Goal: Task Accomplishment & Management: Complete application form

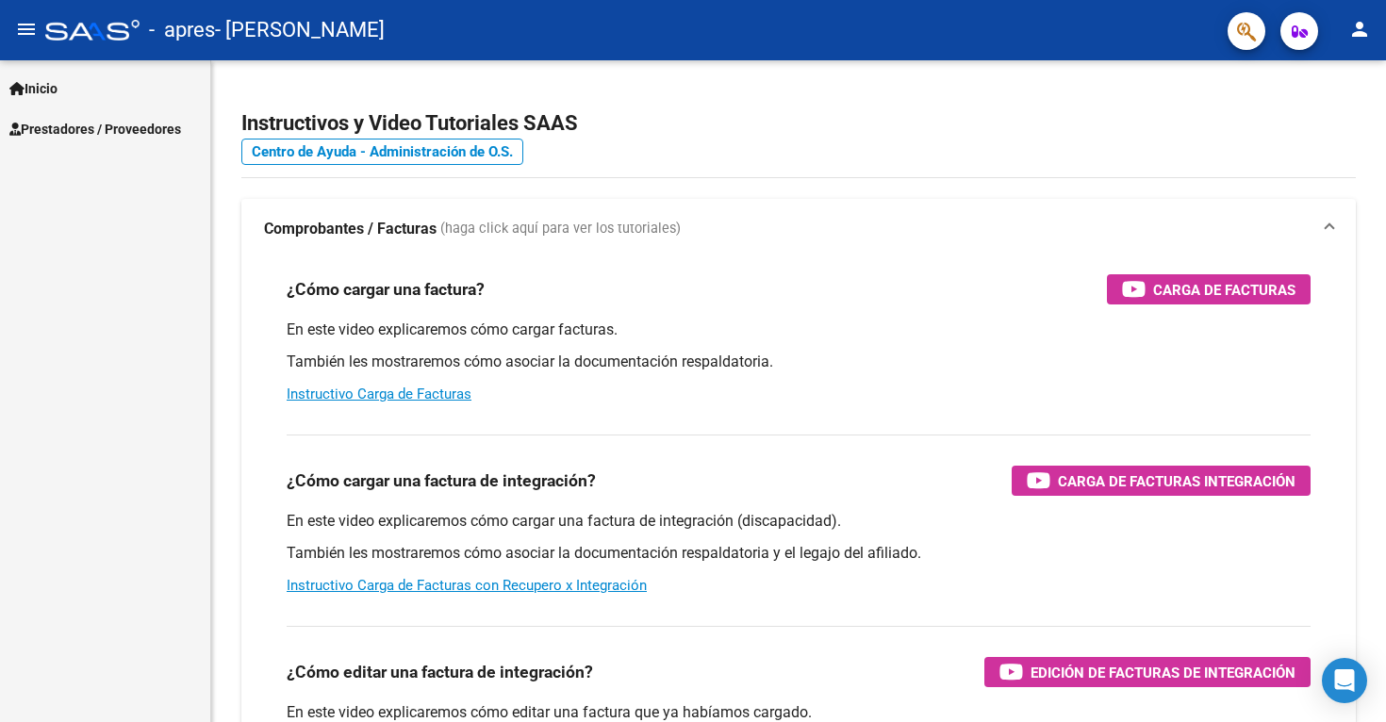
click at [35, 92] on span "Inicio" at bounding box center [33, 88] width 48 height 21
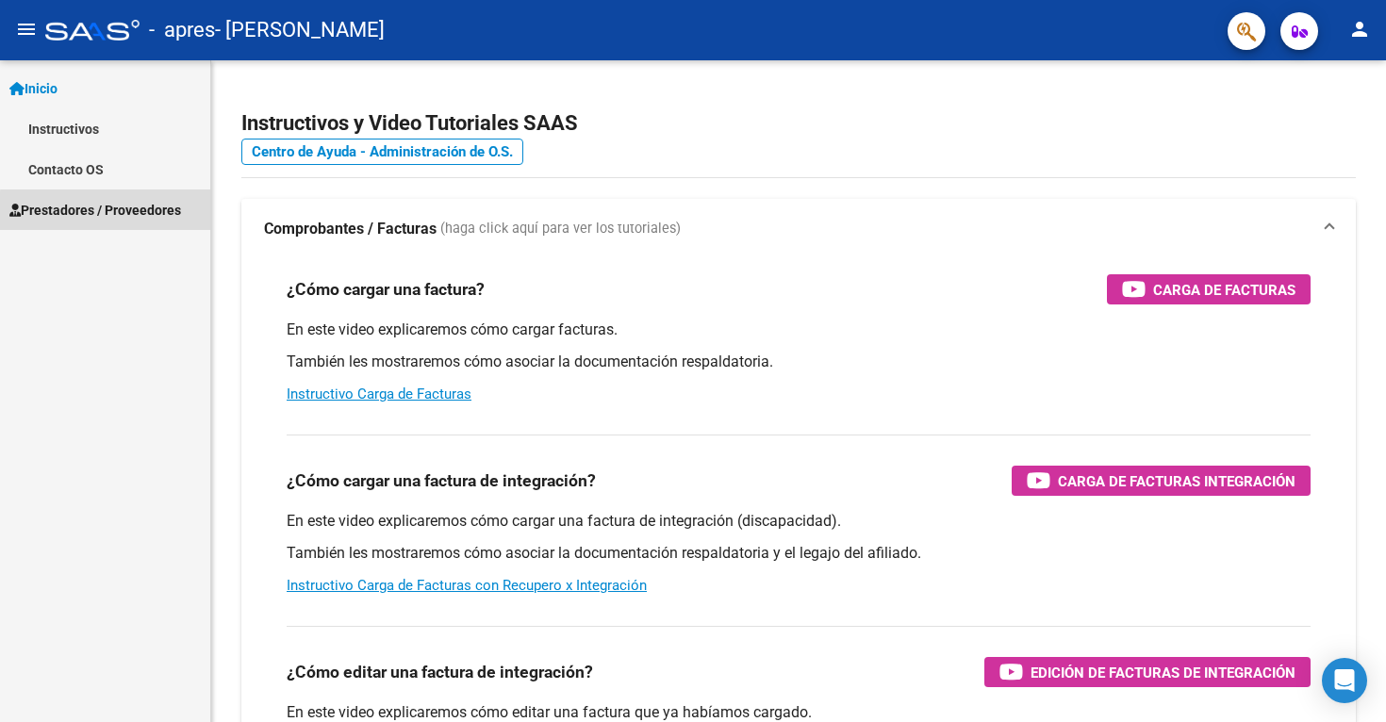
click at [107, 211] on span "Prestadores / Proveedores" at bounding box center [95, 210] width 172 height 21
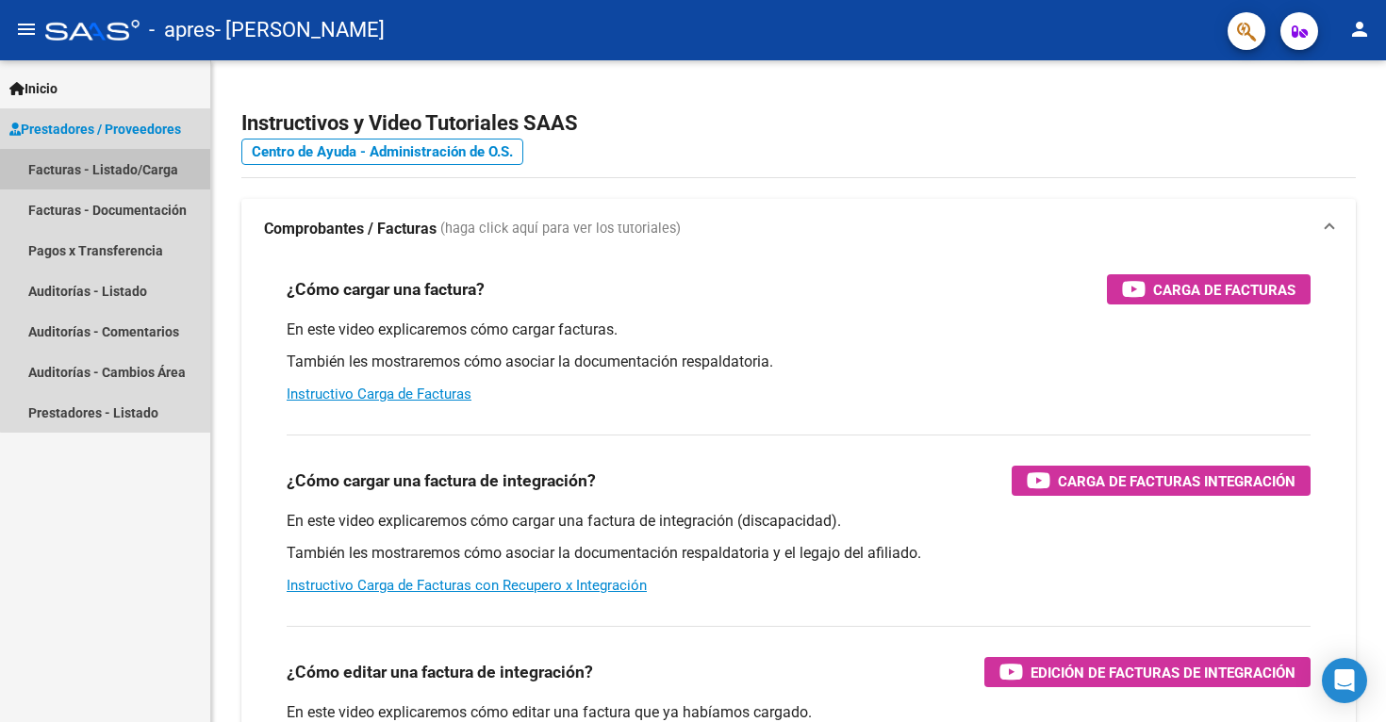
click at [119, 183] on link "Facturas - Listado/Carga" at bounding box center [105, 169] width 210 height 41
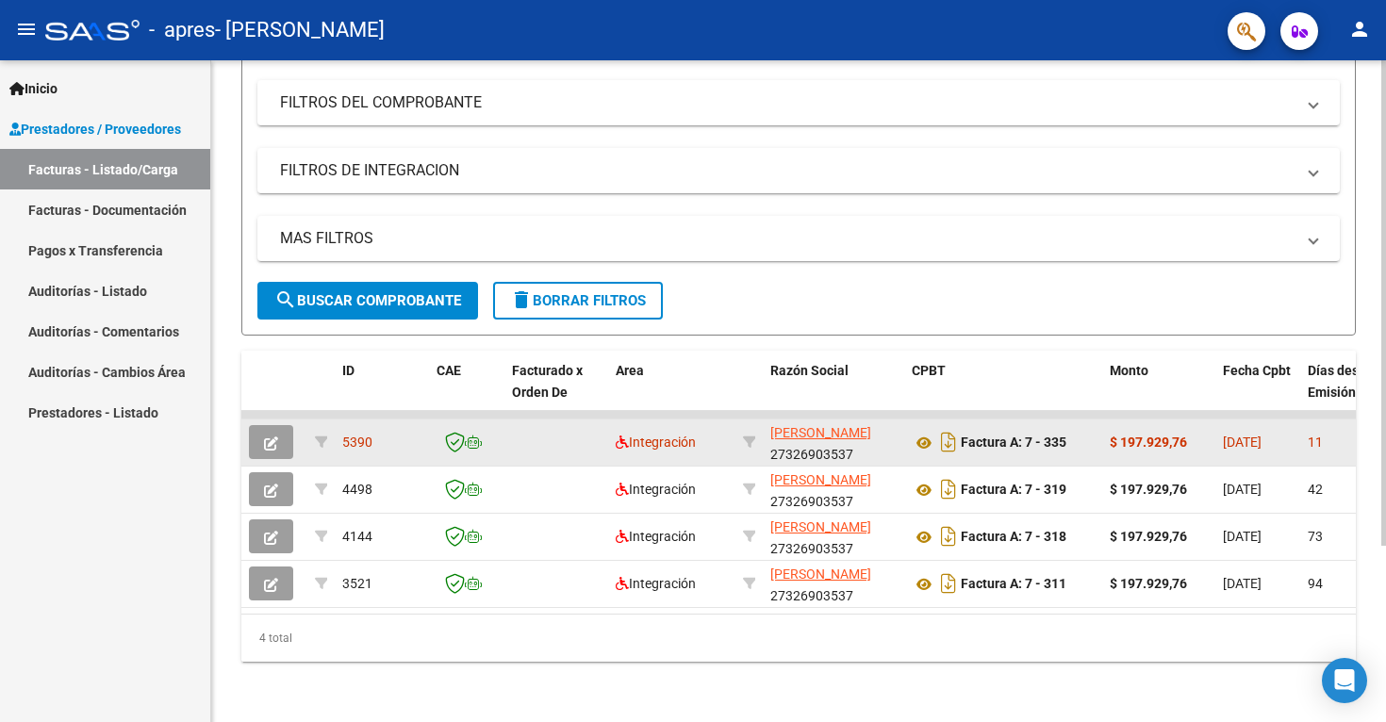
click at [264, 442] on icon "button" at bounding box center [271, 444] width 14 height 14
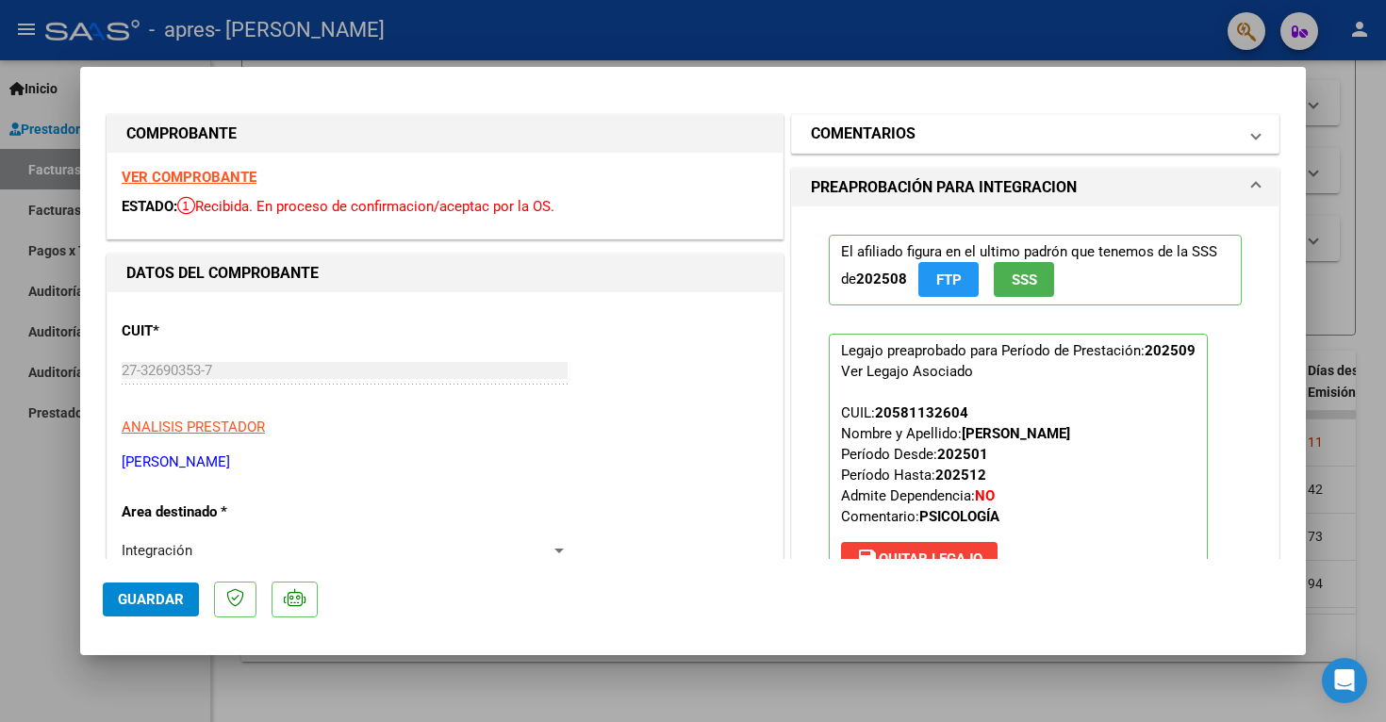
click at [885, 139] on h1 "COMENTARIOS" at bounding box center [863, 134] width 105 height 23
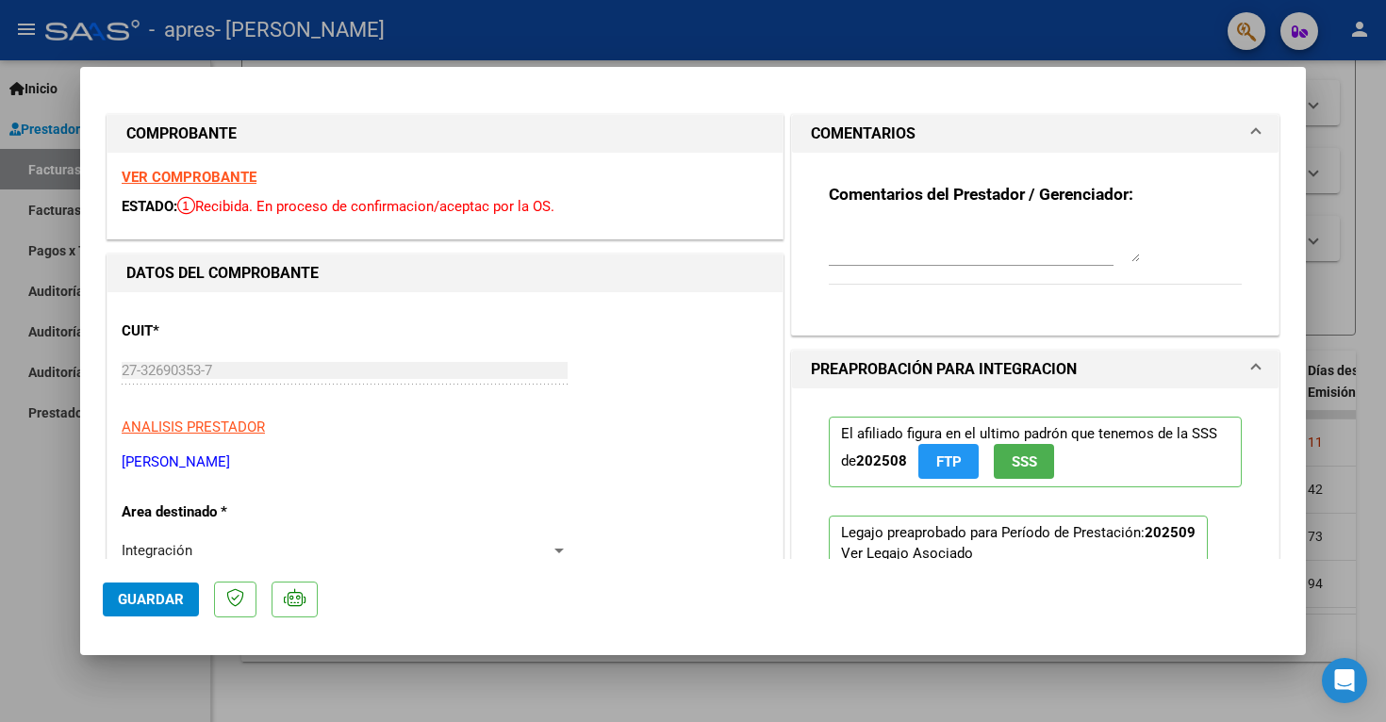
click at [885, 139] on h1 "COMENTARIOS" at bounding box center [863, 134] width 105 height 23
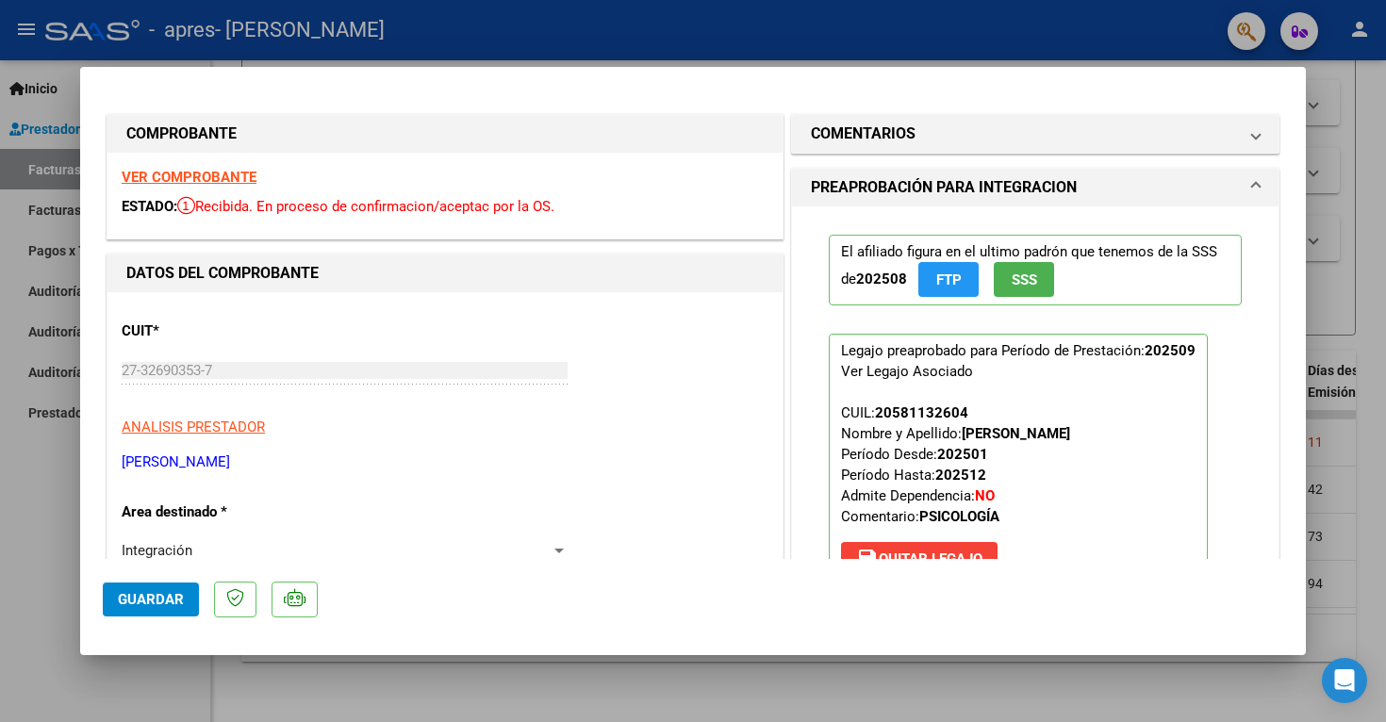
click at [888, 188] on h1 "PREAPROBACIÓN PARA INTEGRACION" at bounding box center [944, 187] width 266 height 23
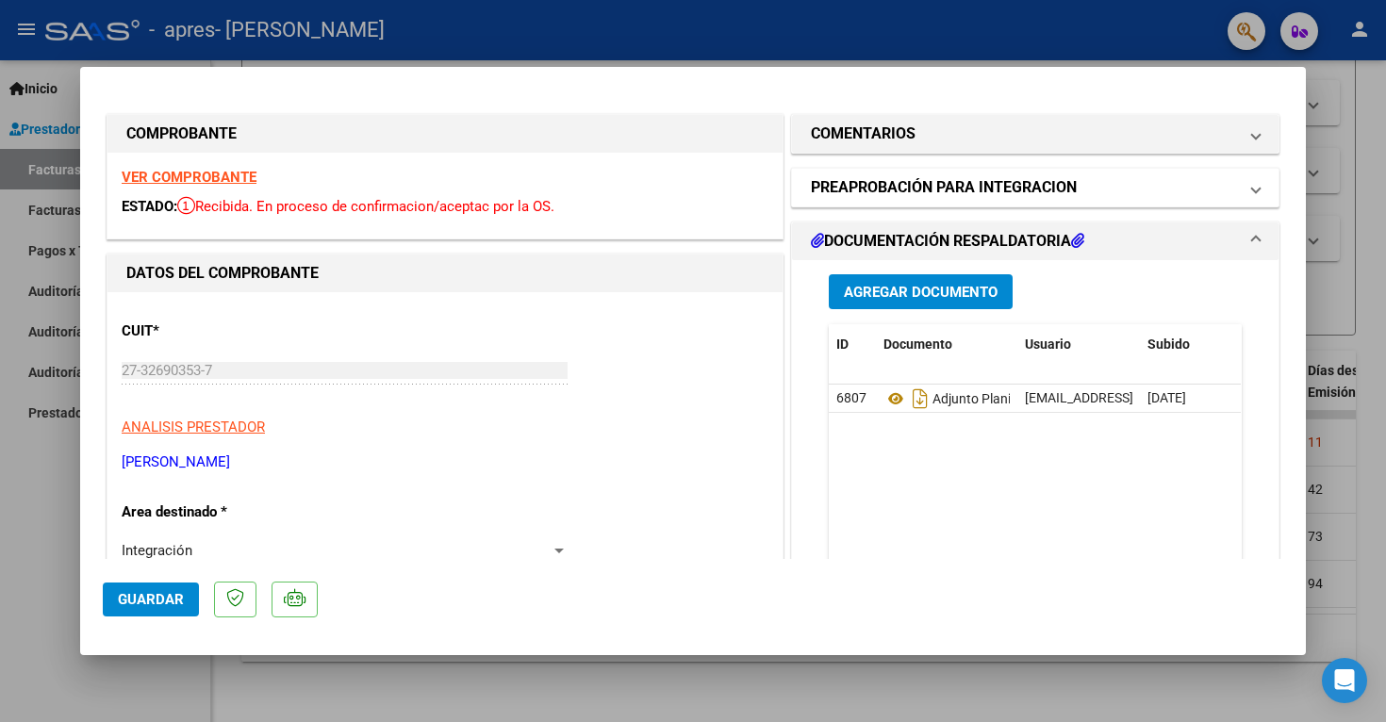
click at [888, 188] on h1 "PREAPROBACIÓN PARA INTEGRACION" at bounding box center [944, 187] width 266 height 23
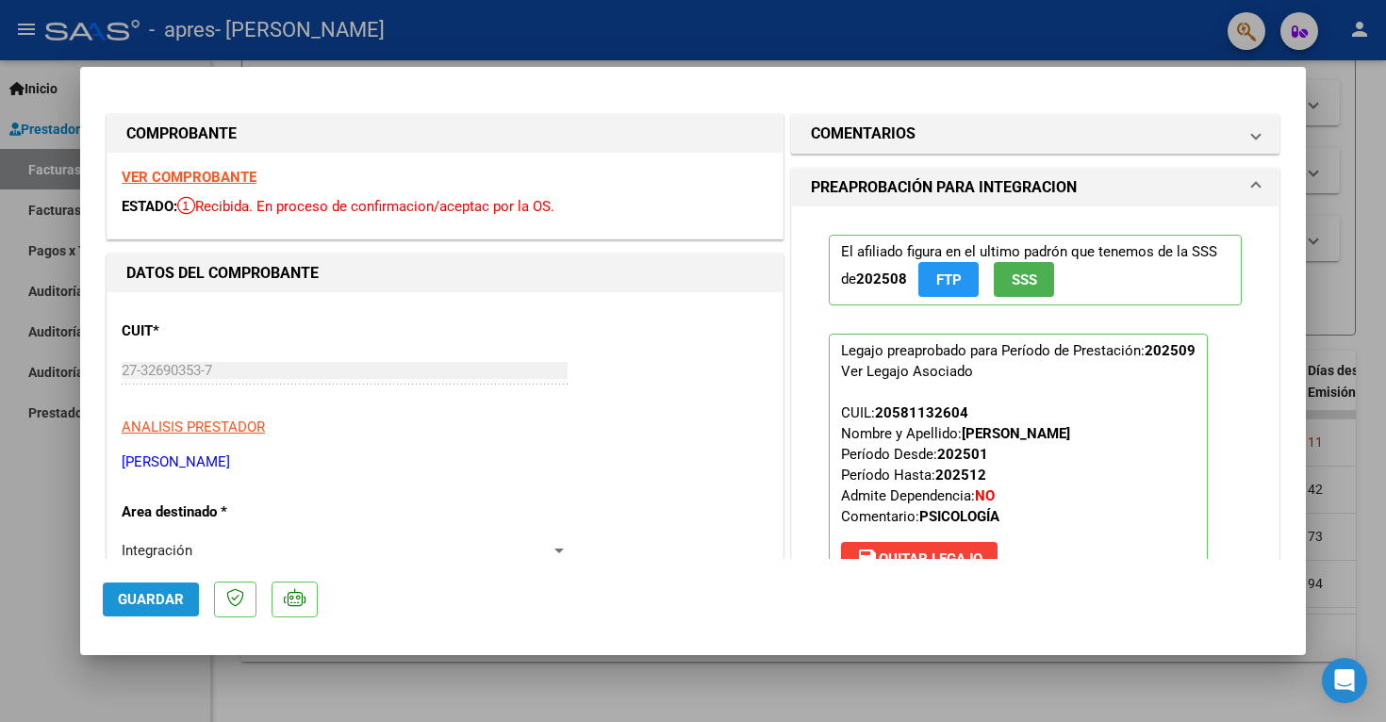
click at [161, 587] on button "Guardar" at bounding box center [151, 600] width 96 height 34
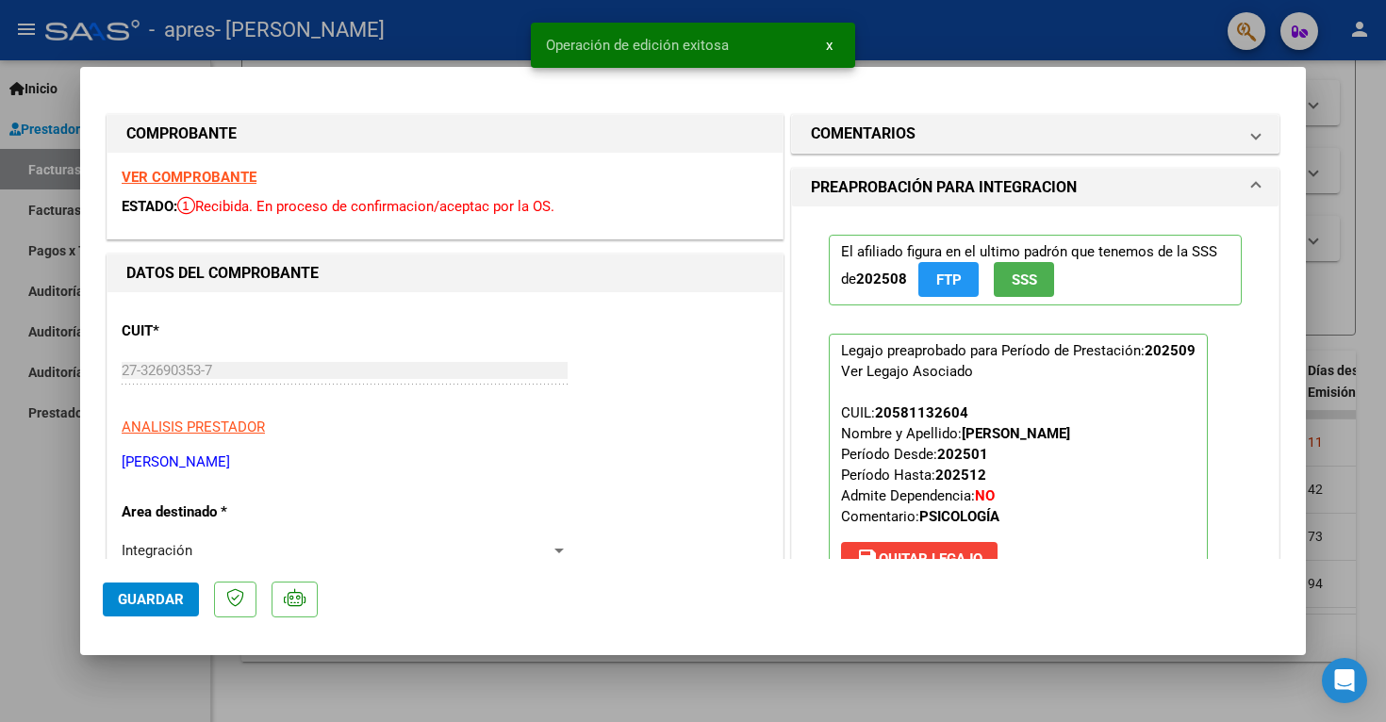
click at [1341, 184] on div at bounding box center [693, 361] width 1386 height 722
type input "$ 0,00"
